Goal: Task Accomplishment & Management: Complete application form

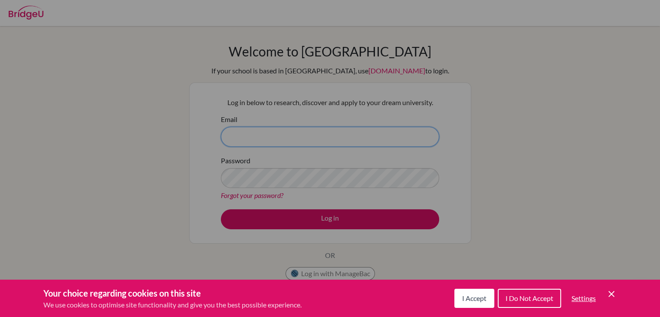
type input "[EMAIL_ADDRESS][DOMAIN_NAME]"
drag, startPoint x: 0, startPoint y: 0, endPoint x: 608, endPoint y: 294, distance: 675.0
click at [608, 294] on icon "Cookie Control Close Icon" at bounding box center [611, 294] width 10 height 10
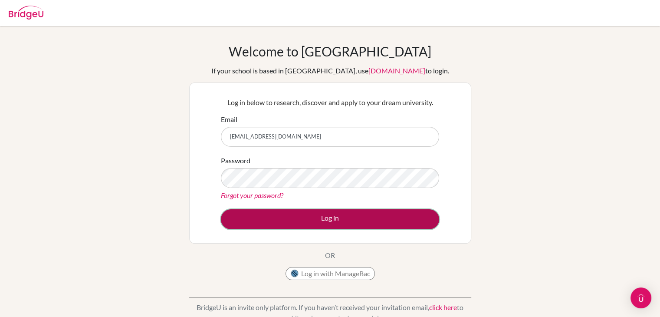
click at [319, 211] on button "Log in" at bounding box center [330, 219] width 218 height 20
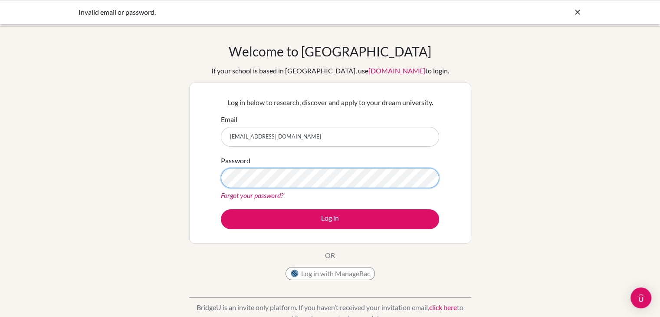
click at [221, 209] on button "Log in" at bounding box center [330, 219] width 218 height 20
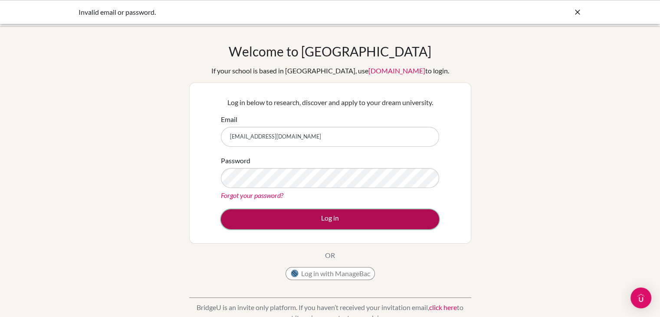
click at [379, 217] on button "Log in" at bounding box center [330, 219] width 218 height 20
